Goal: Task Accomplishment & Management: Use online tool/utility

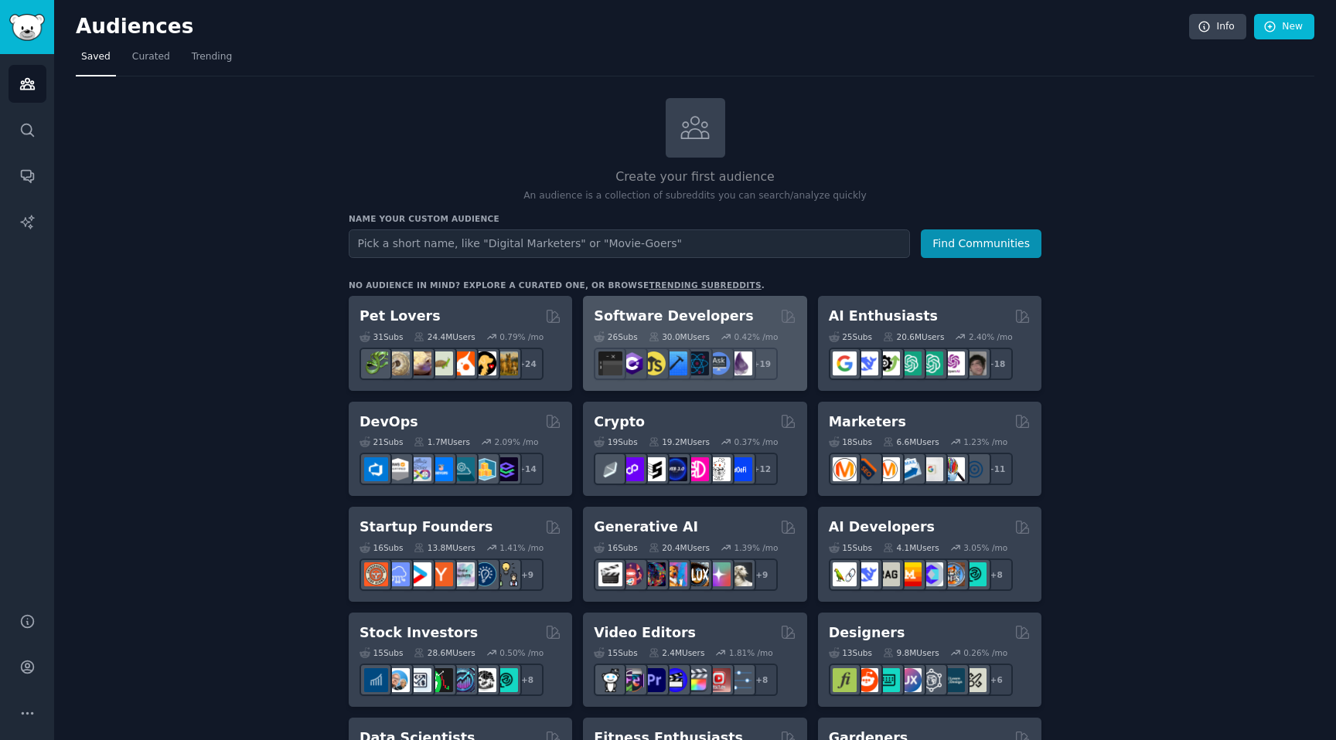
click at [713, 325] on h2 "Software Developers" at bounding box center [673, 316] width 159 height 19
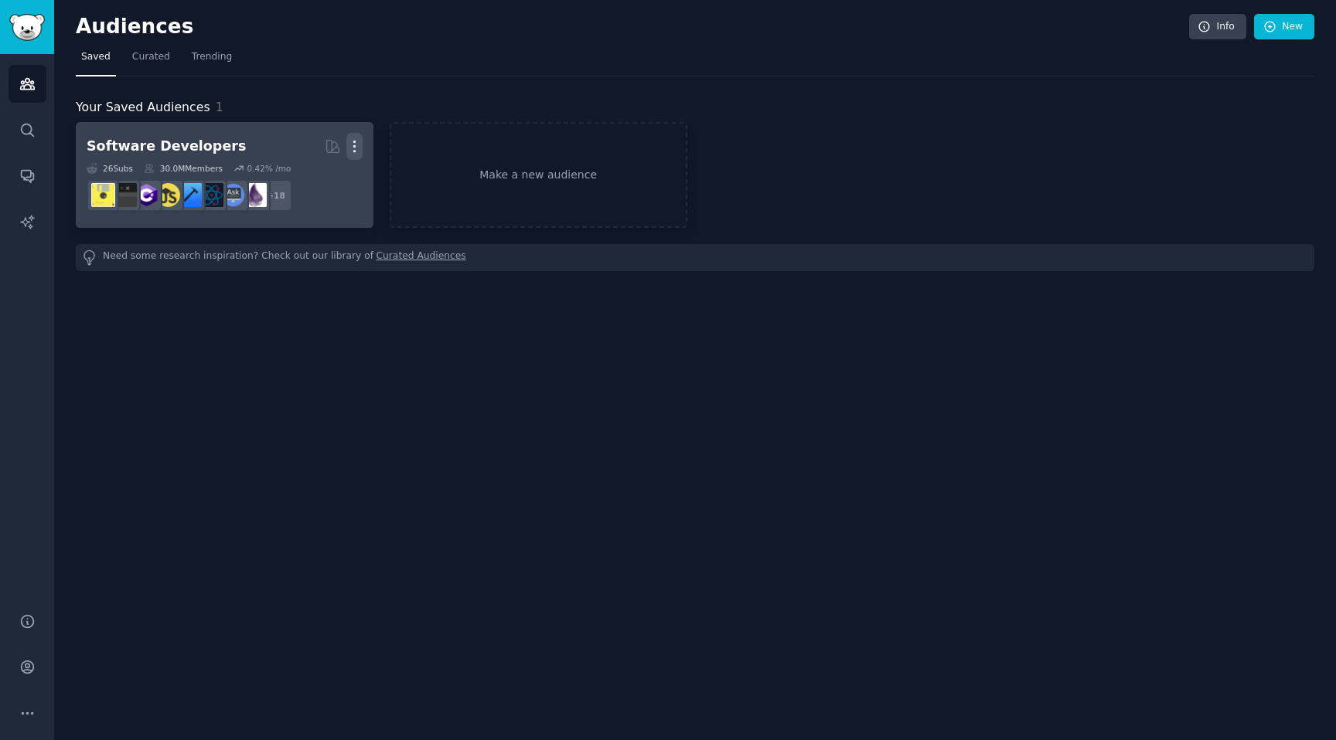
click at [361, 155] on button "More" at bounding box center [354, 146] width 16 height 27
click at [327, 179] on p "Delete" at bounding box center [312, 179] width 36 height 16
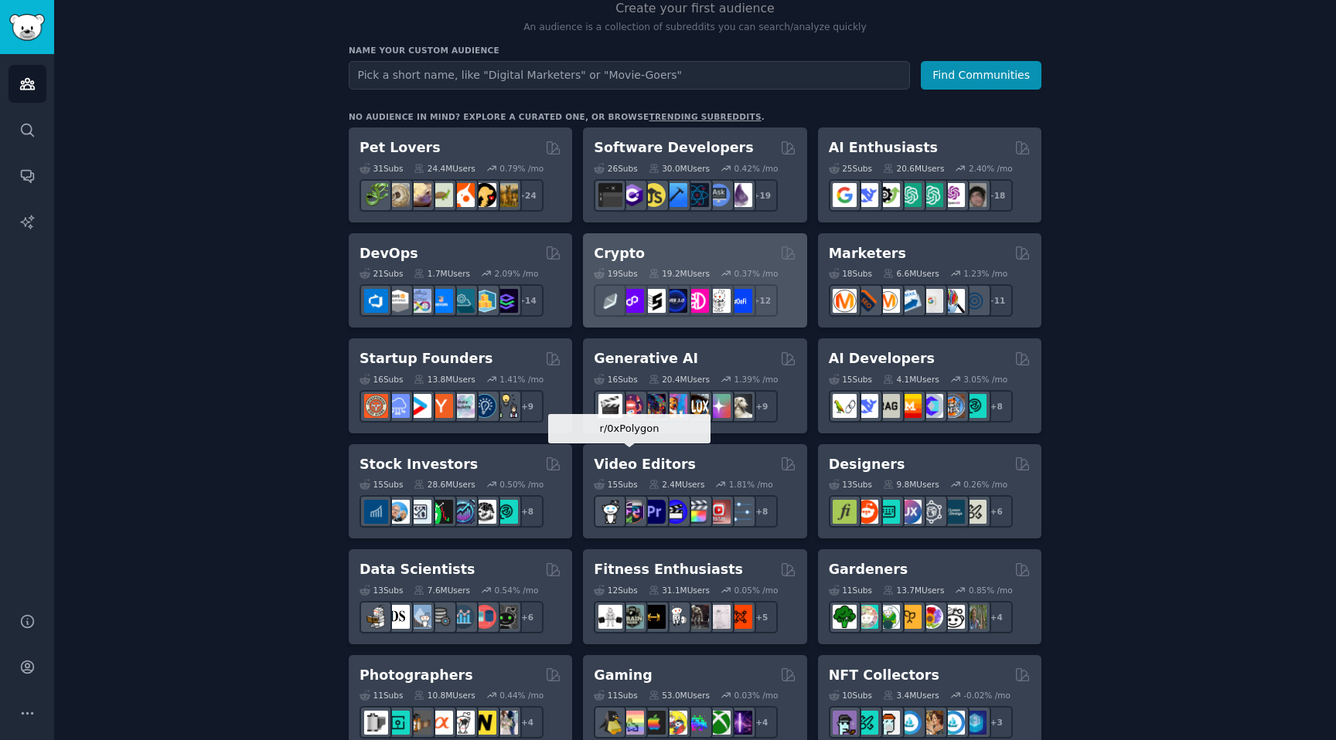
scroll to position [176, 0]
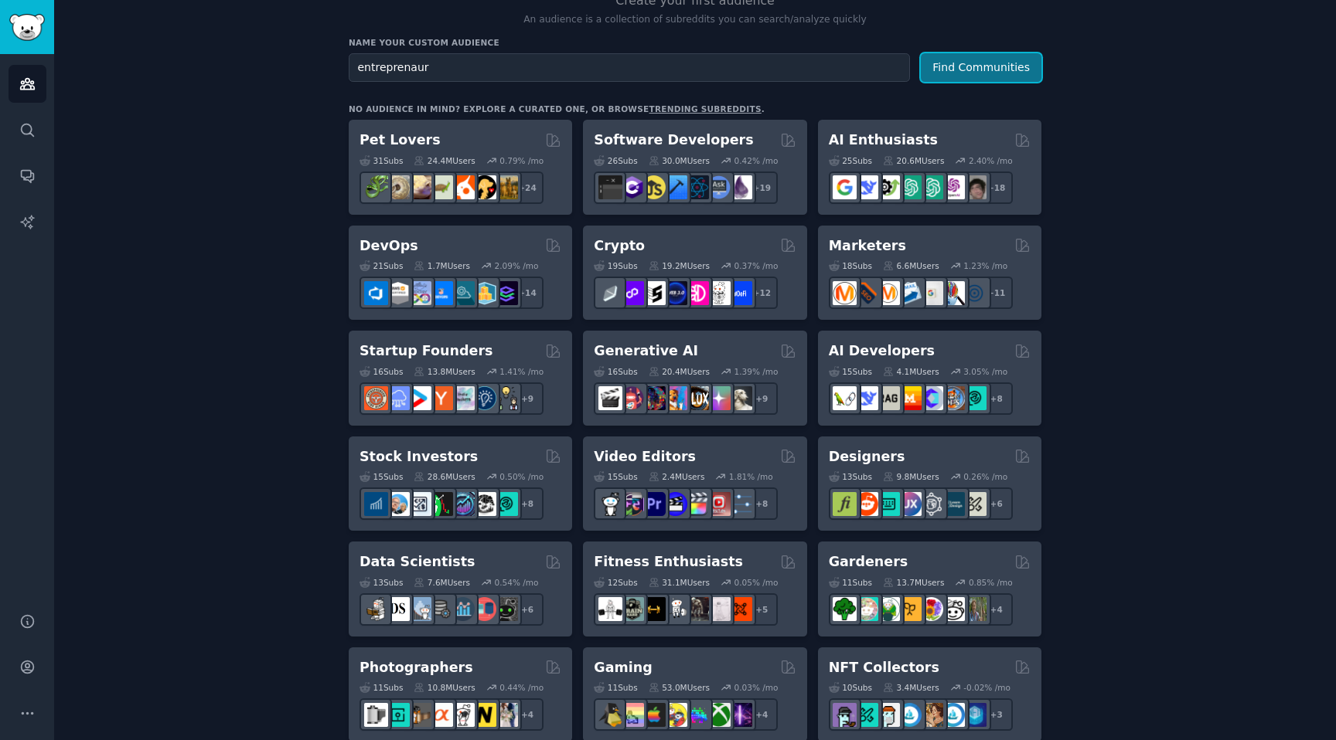
click at [998, 70] on button "Find Communities" at bounding box center [981, 67] width 121 height 29
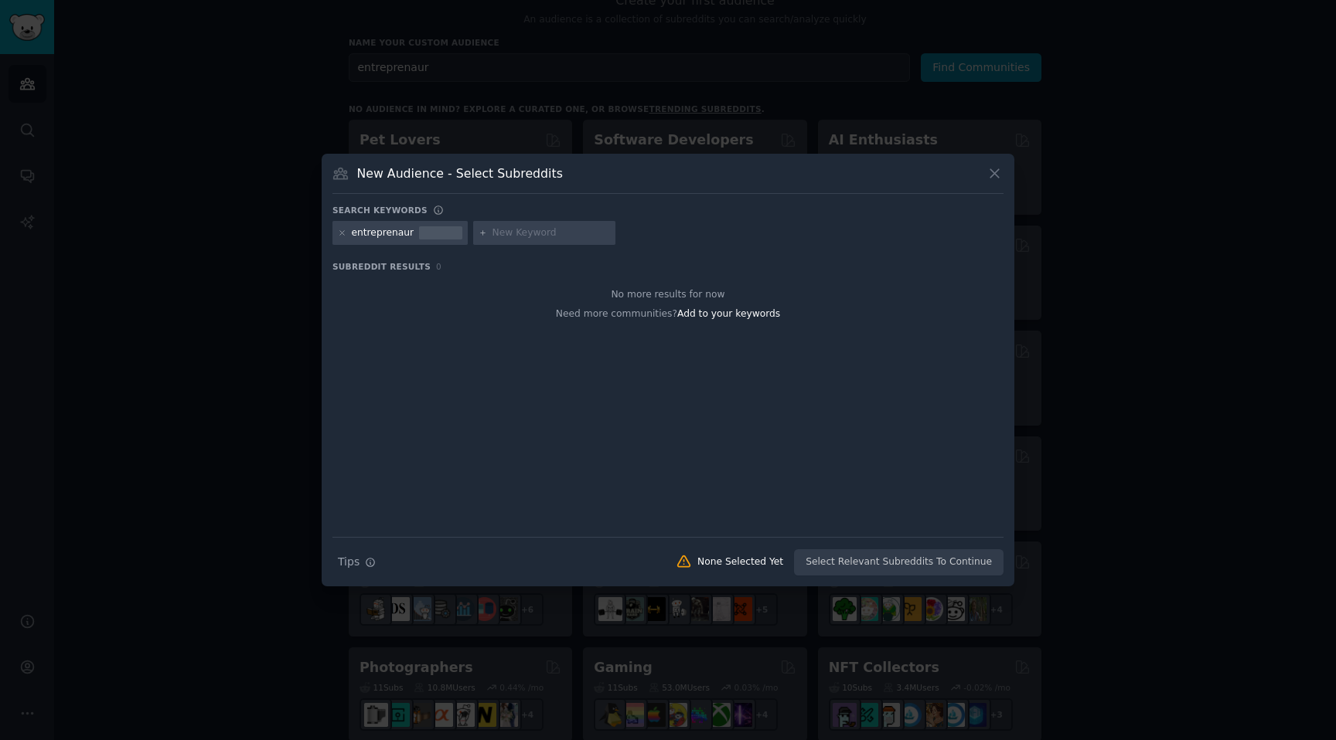
click at [997, 183] on div "New Audience - Select Subreddits" at bounding box center [667, 179] width 671 height 29
click at [997, 176] on icon at bounding box center [994, 173] width 9 height 9
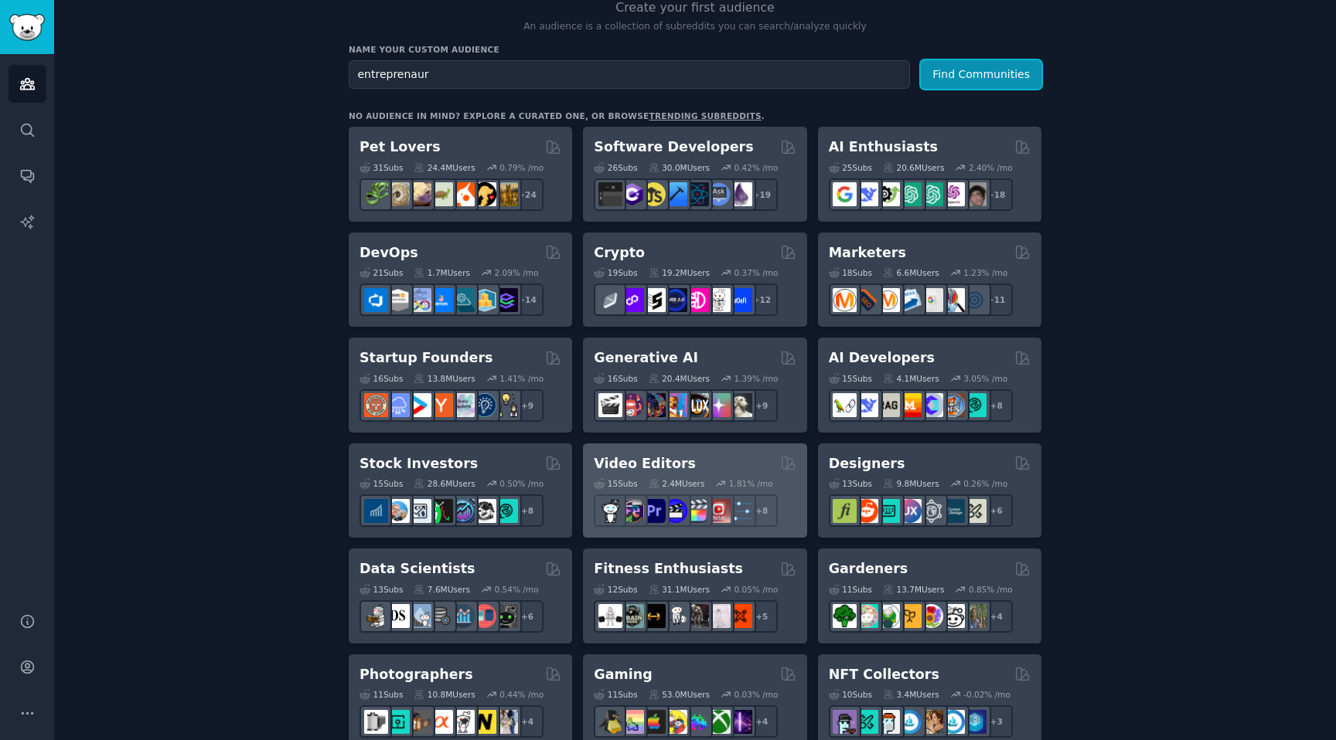
scroll to position [164, 0]
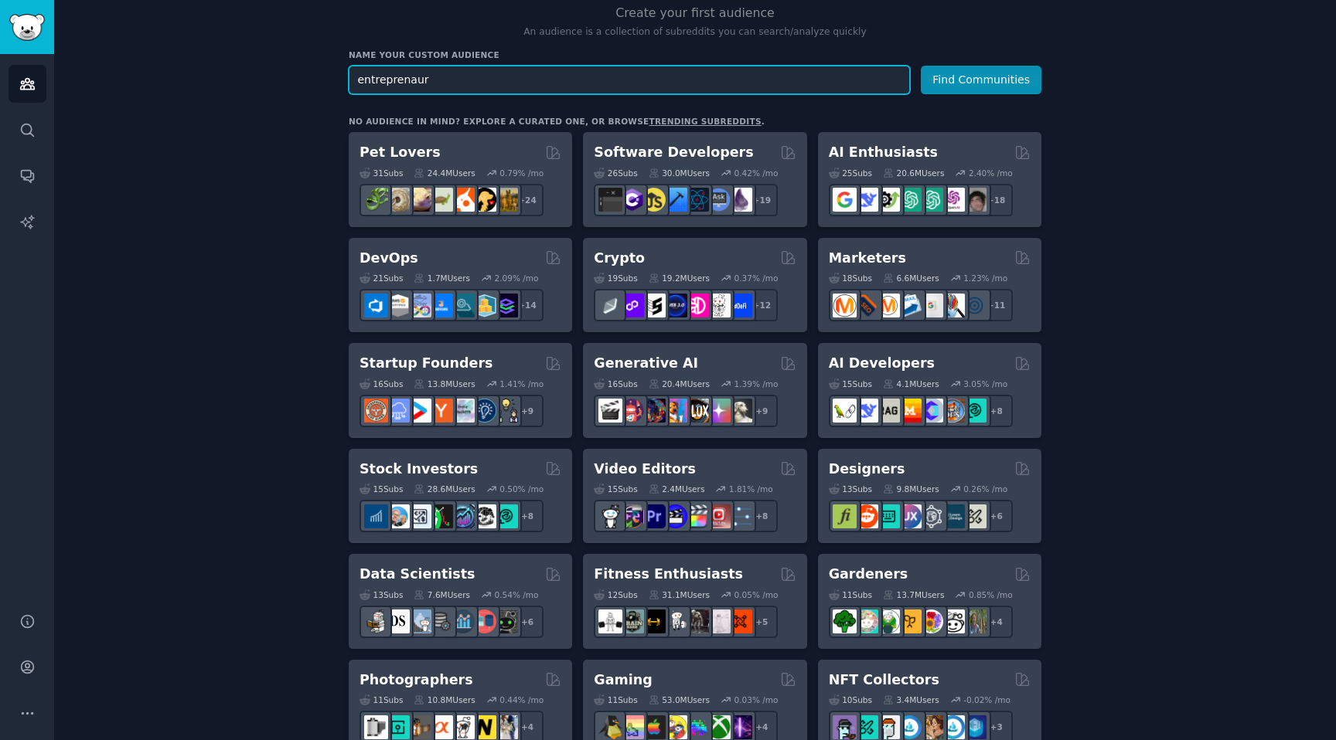
click at [618, 89] on input "entreprenaur" at bounding box center [629, 80] width 561 height 29
type input "startup"
click at [921, 66] on button "Find Communities" at bounding box center [981, 80] width 121 height 29
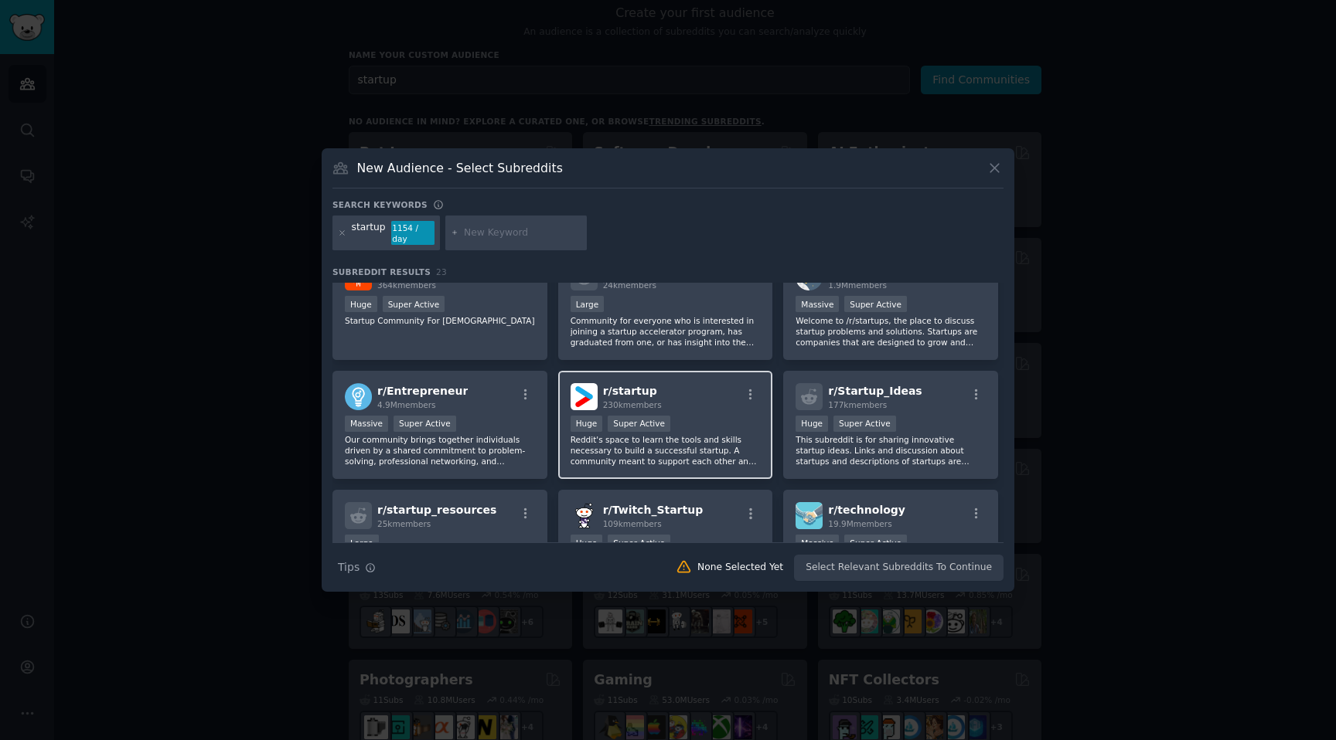
scroll to position [32, 0]
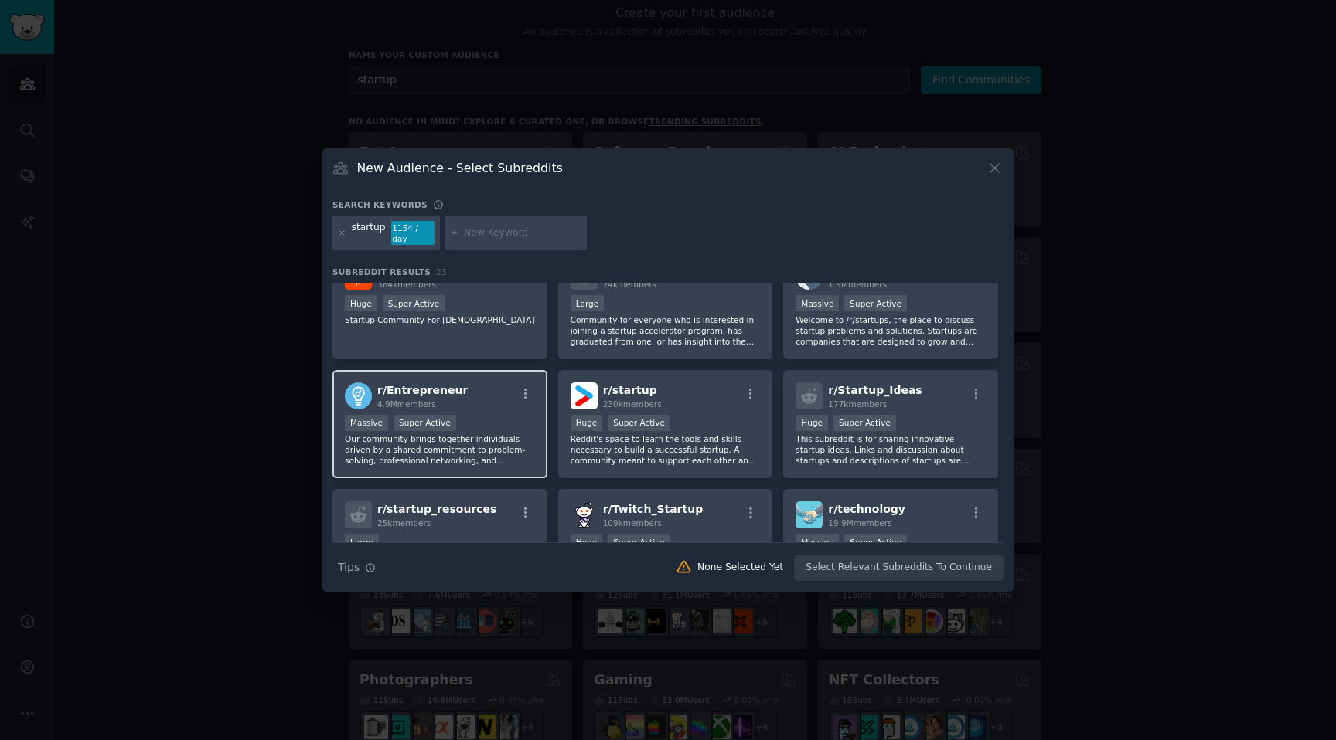
click at [503, 444] on p "Our community brings together individuals driven by a shared commitment to prob…" at bounding box center [440, 450] width 190 height 32
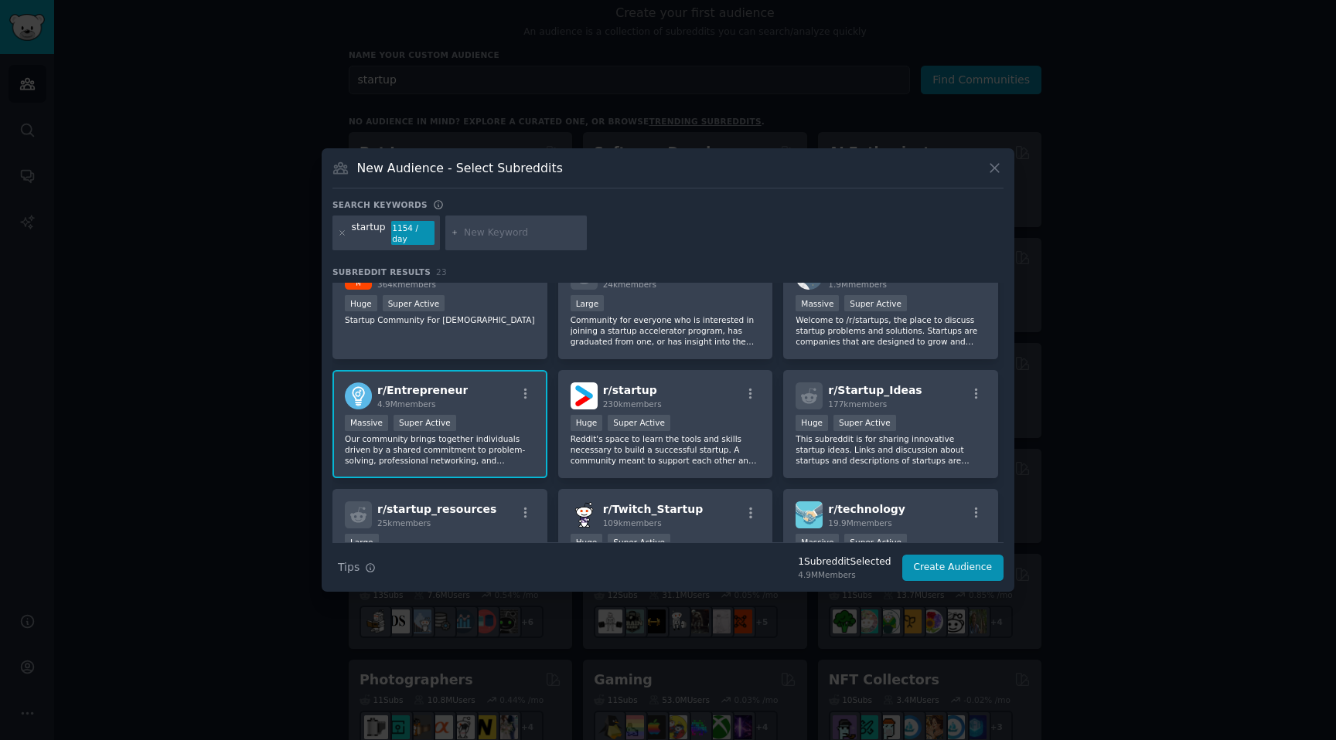
click at [495, 436] on p "Our community brings together individuals driven by a shared commitment to prob…" at bounding box center [440, 450] width 190 height 32
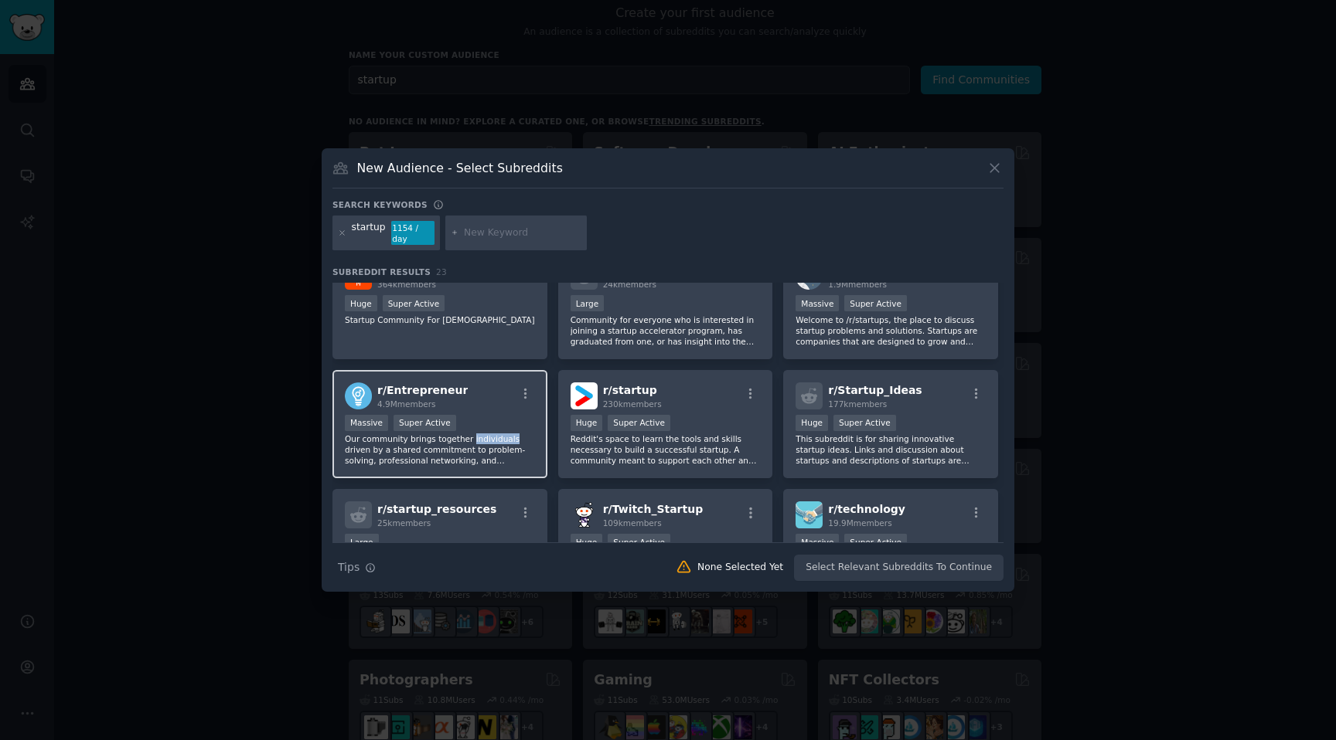
click at [495, 436] on p "Our community brings together individuals driven by a shared commitment to prob…" at bounding box center [440, 450] width 190 height 32
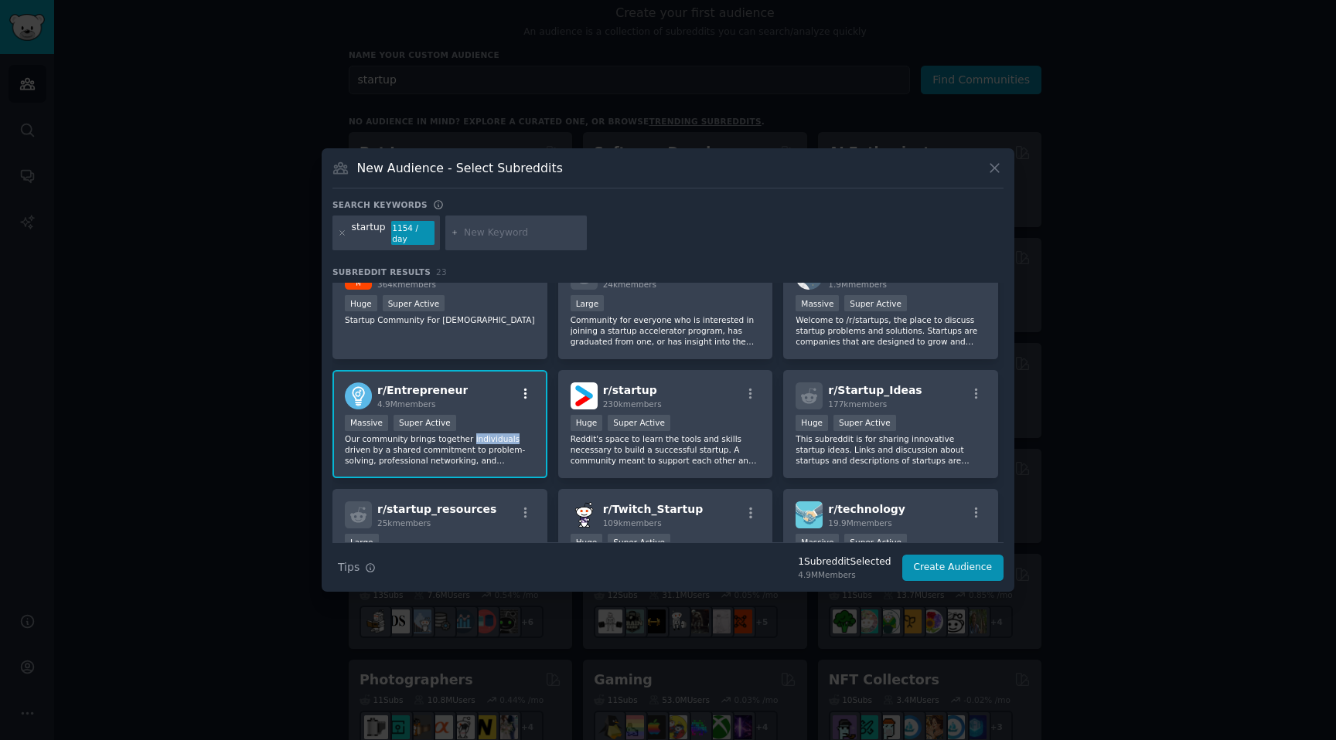
click at [526, 394] on icon "button" at bounding box center [526, 394] width 14 height 14
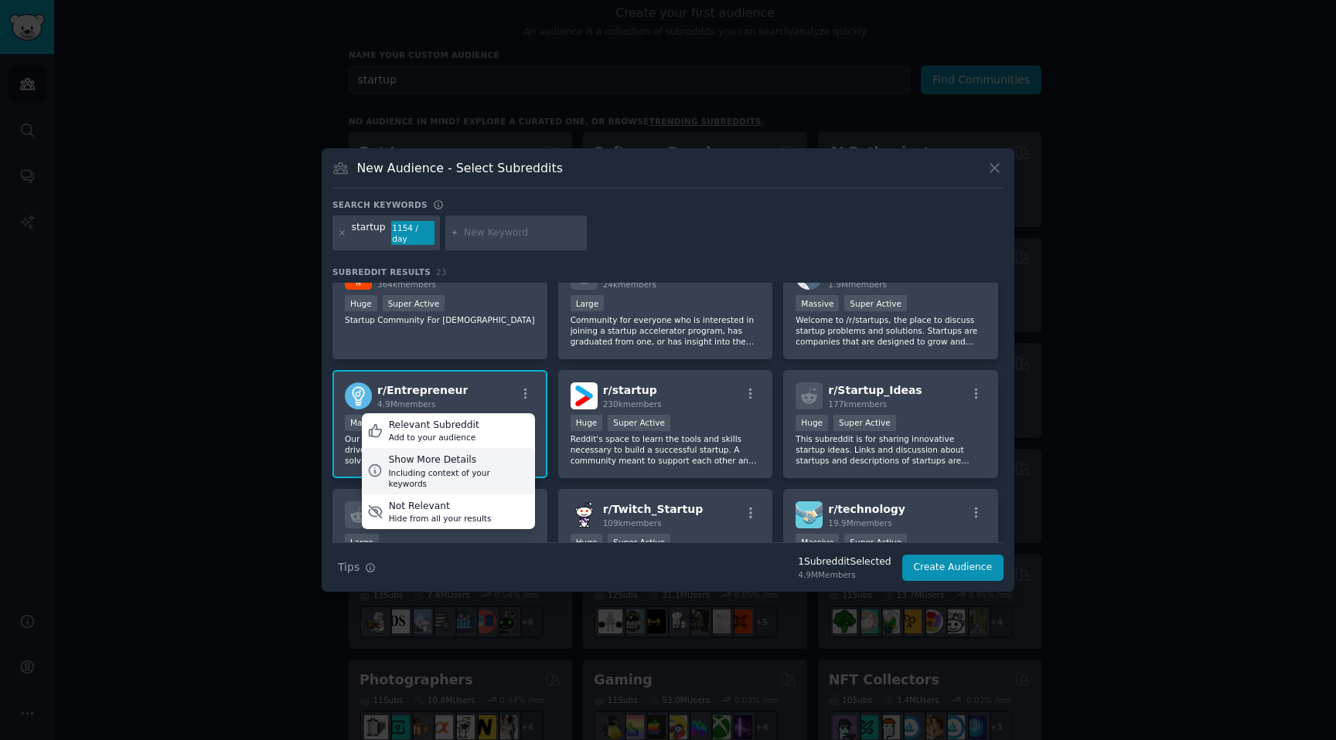
click at [471, 458] on div "Show More Details" at bounding box center [458, 461] width 141 height 14
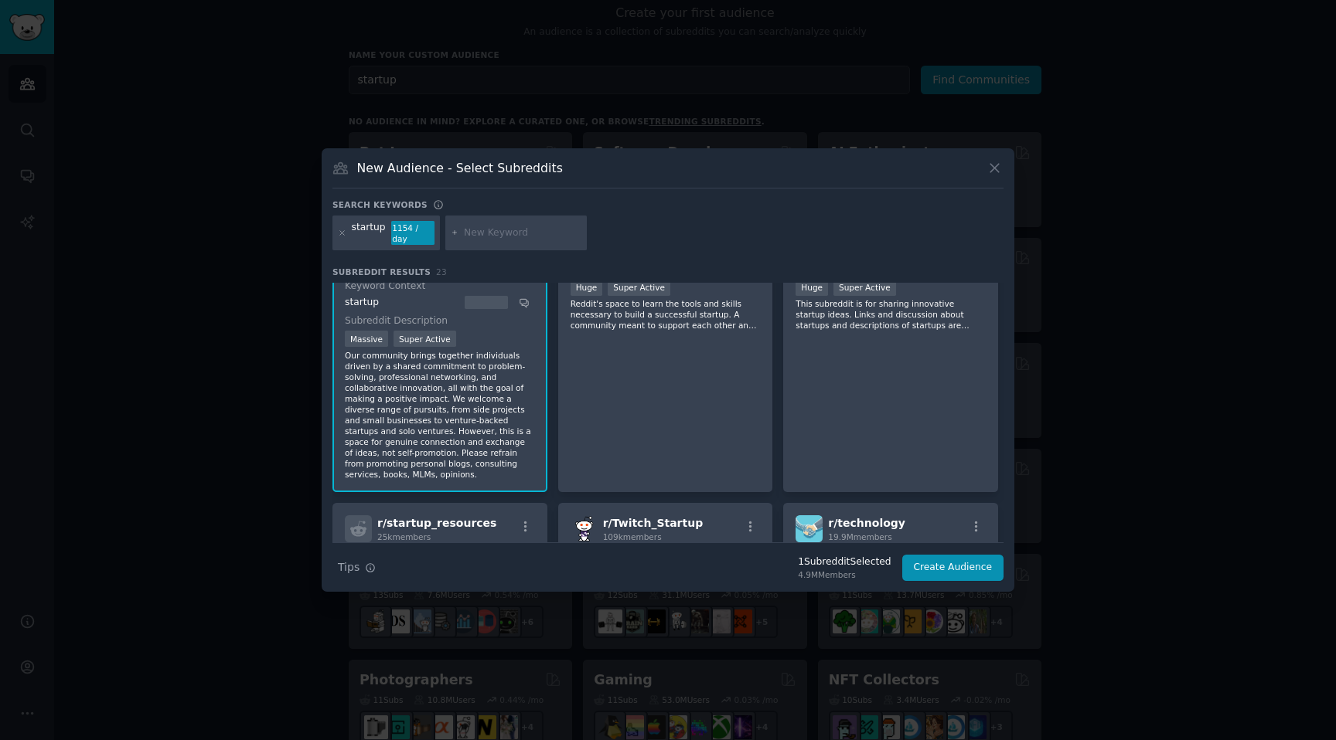
scroll to position [128, 0]
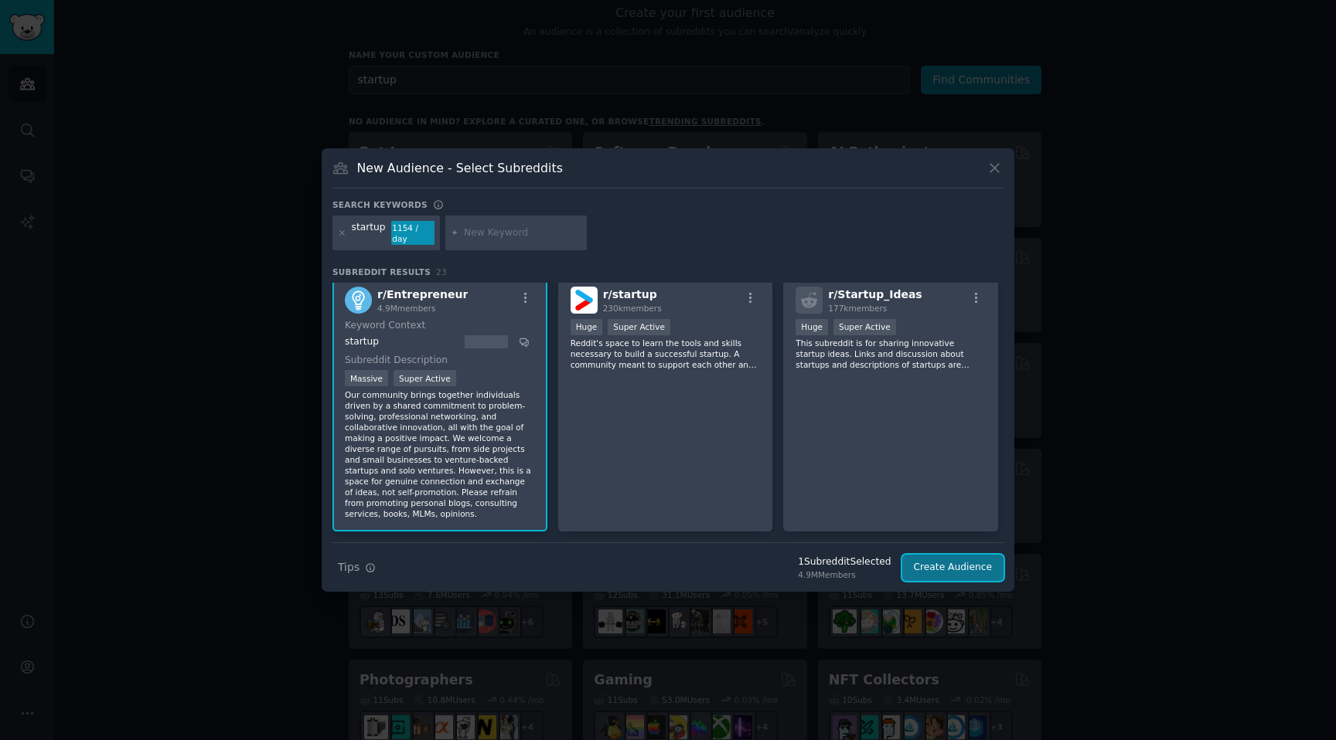
click at [949, 570] on button "Create Audience" at bounding box center [953, 568] width 102 height 26
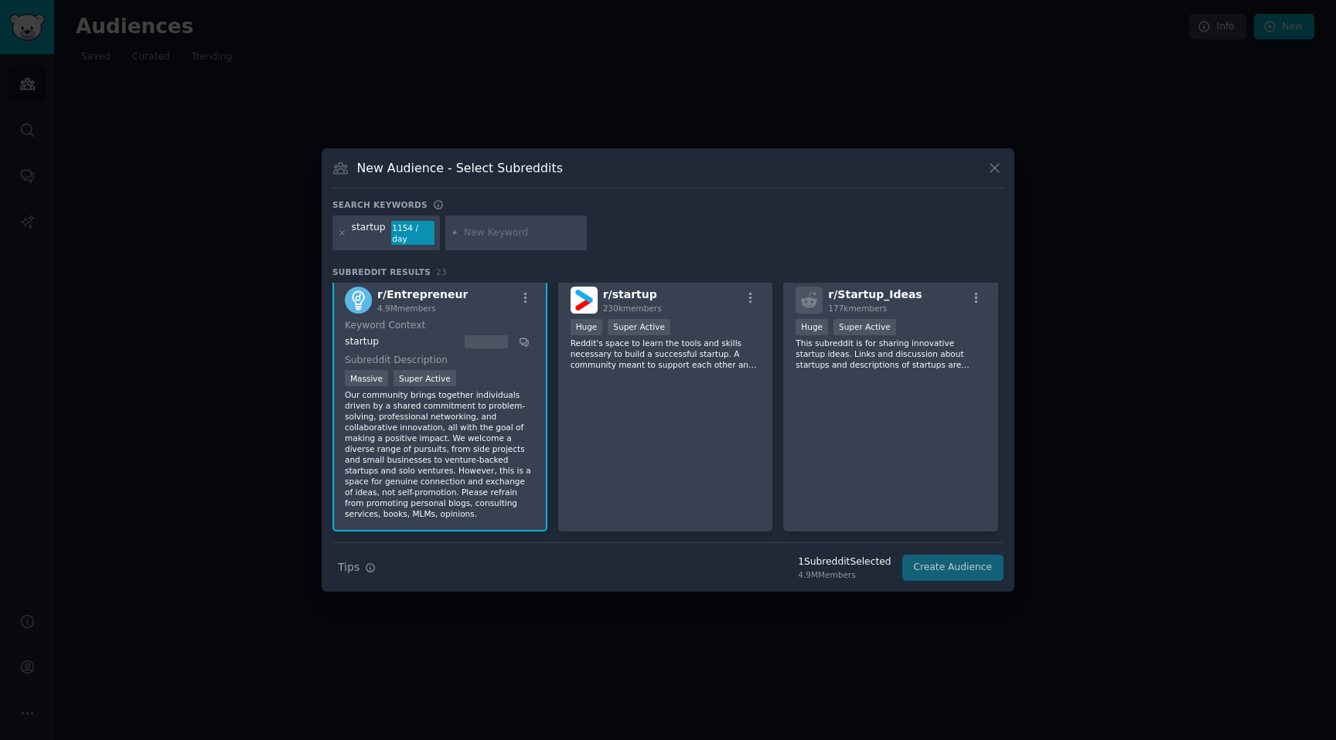
scroll to position [0, 0]
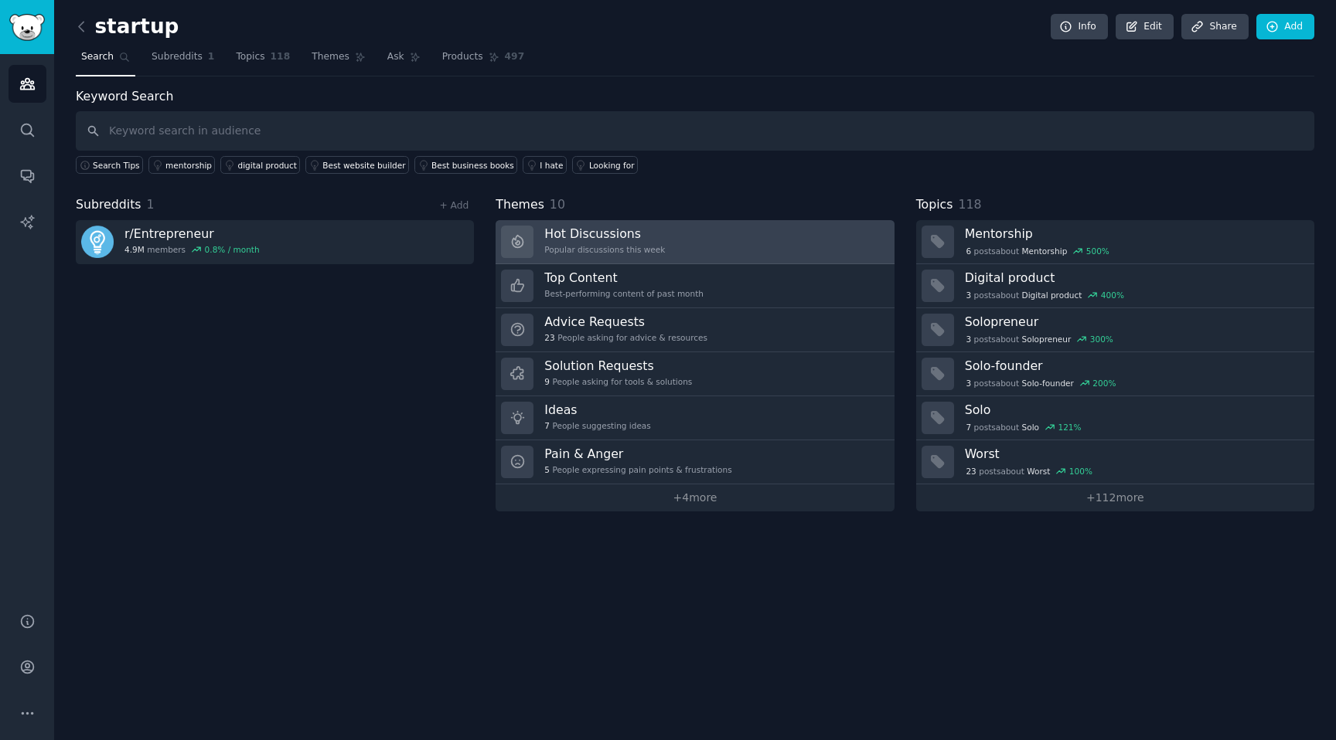
click at [710, 240] on link "Hot Discussions Popular discussions this week" at bounding box center [694, 242] width 398 height 44
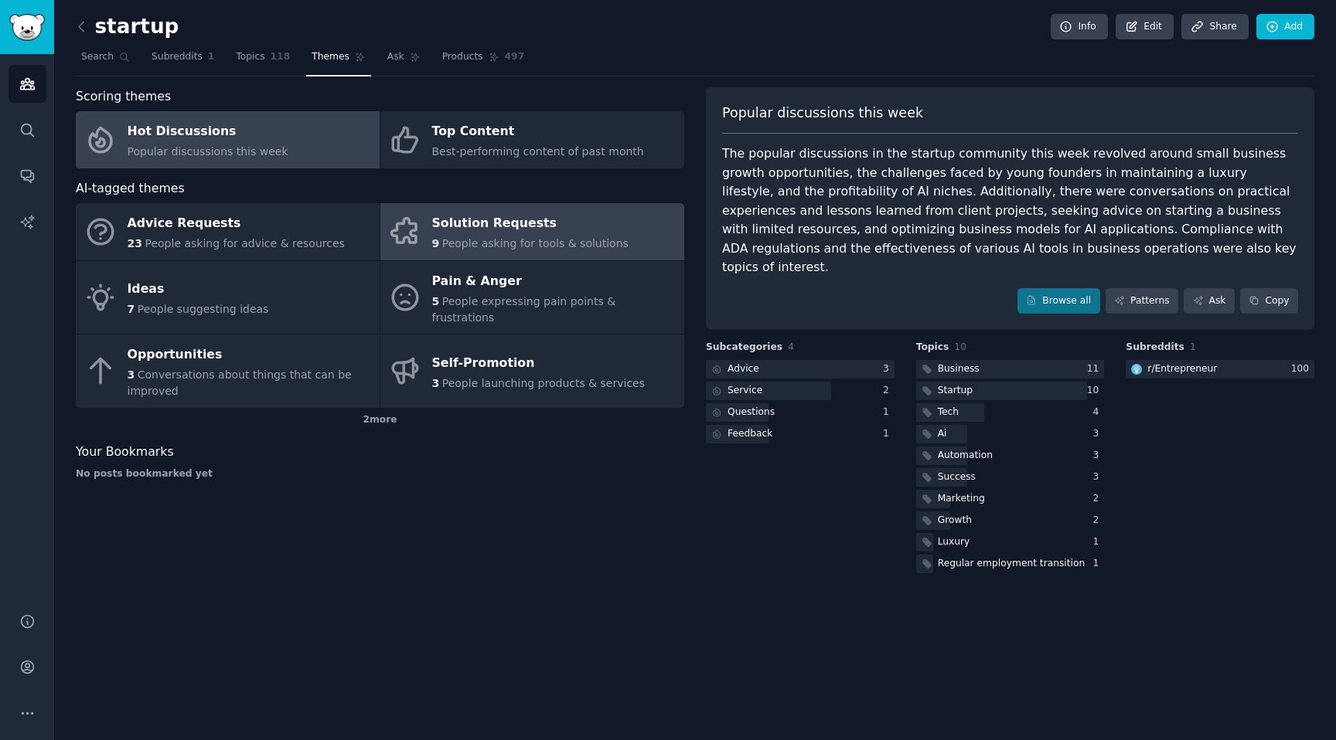
click at [464, 212] on div "Solution Requests" at bounding box center [530, 224] width 196 height 25
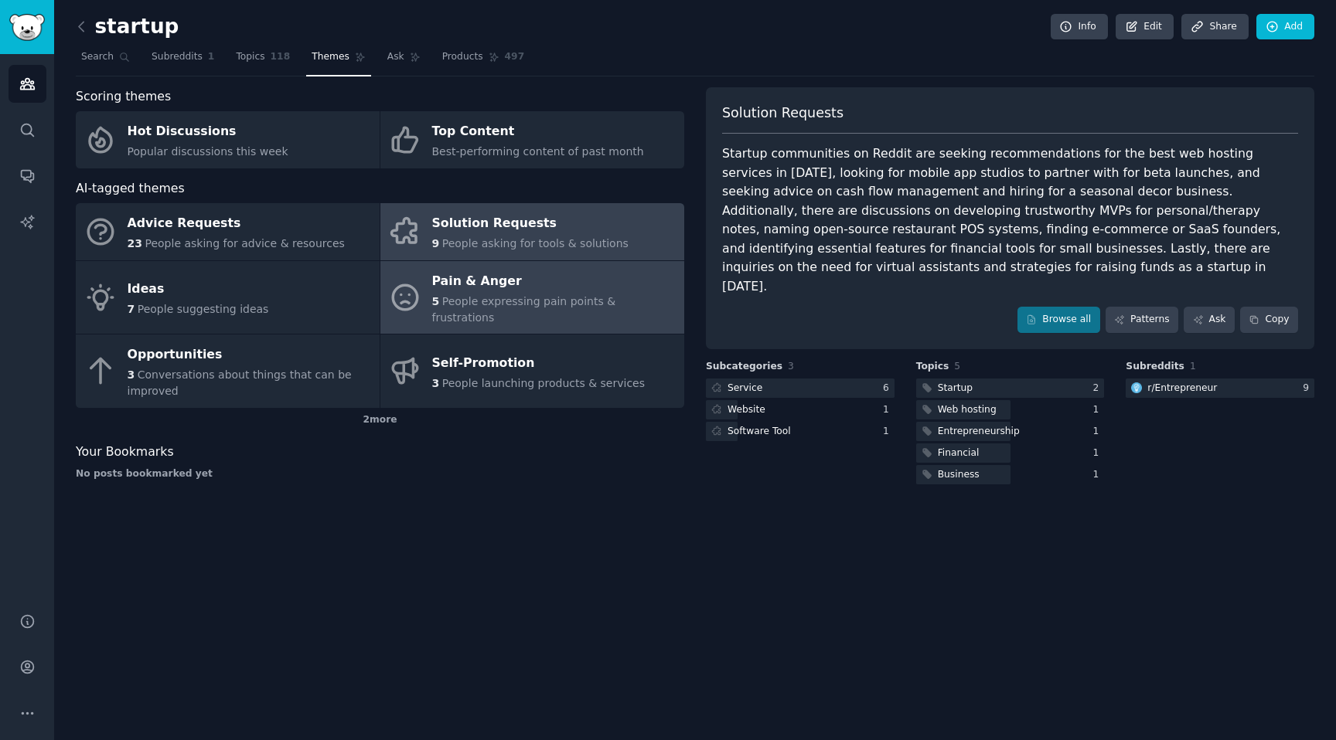
click at [482, 280] on div "Pain & Anger" at bounding box center [554, 281] width 244 height 25
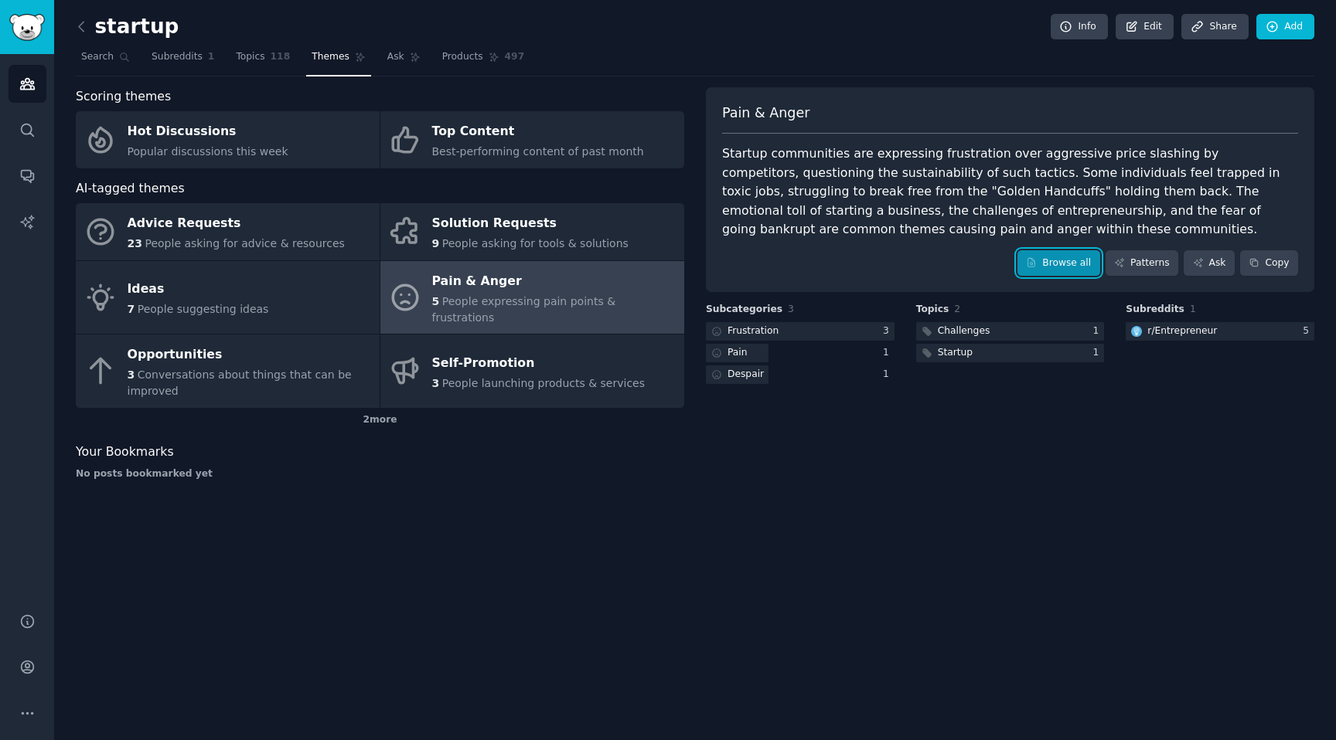
click at [1060, 274] on link "Browse all" at bounding box center [1058, 263] width 83 height 26
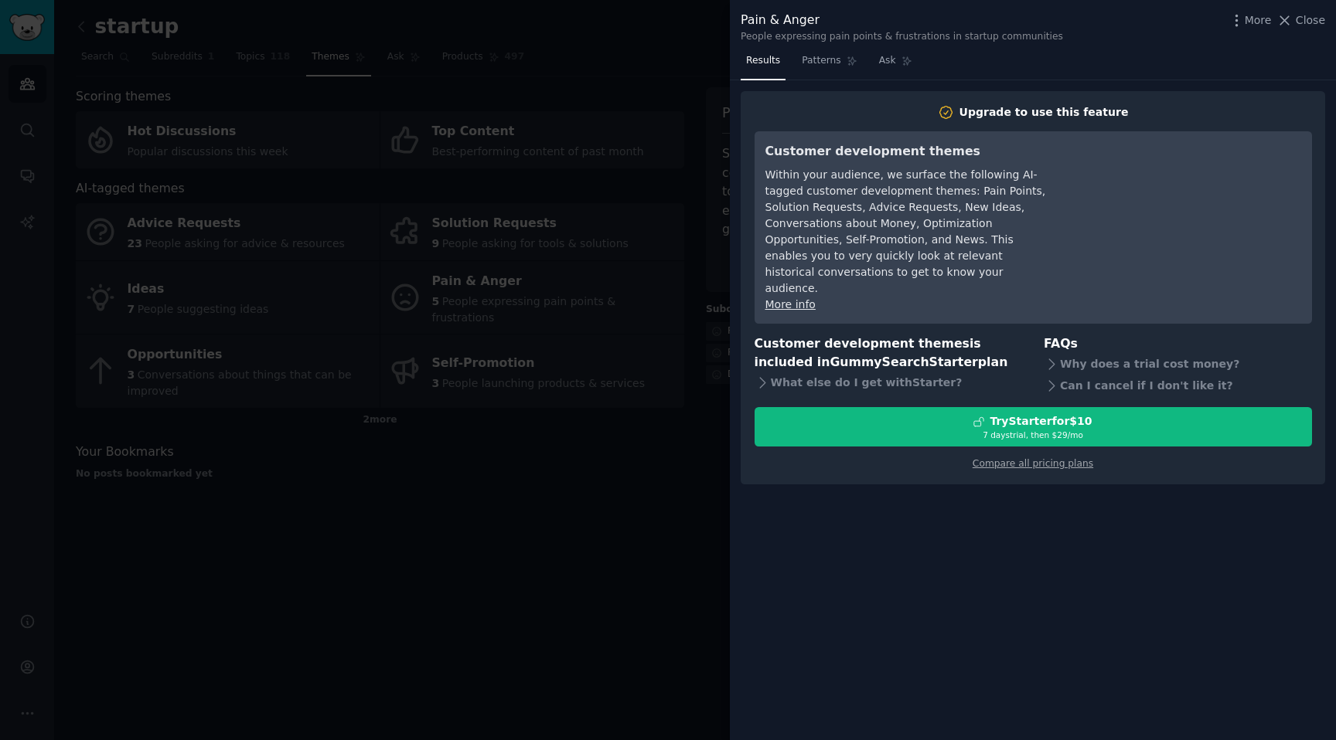
click at [526, 551] on div at bounding box center [668, 370] width 1336 height 740
